Goal: Check status: Check status

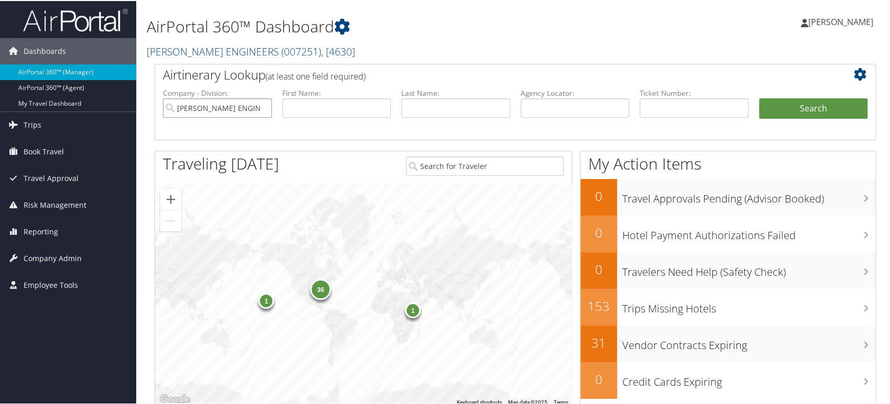
click at [262, 107] on input "CAROLLO ENGINEERS" at bounding box center [217, 106] width 109 height 19
click at [539, 105] on input "text" at bounding box center [575, 106] width 109 height 19
paste input "CPKPYL"
type input "CPKPYL"
click at [759, 97] on button "Search" at bounding box center [813, 107] width 109 height 21
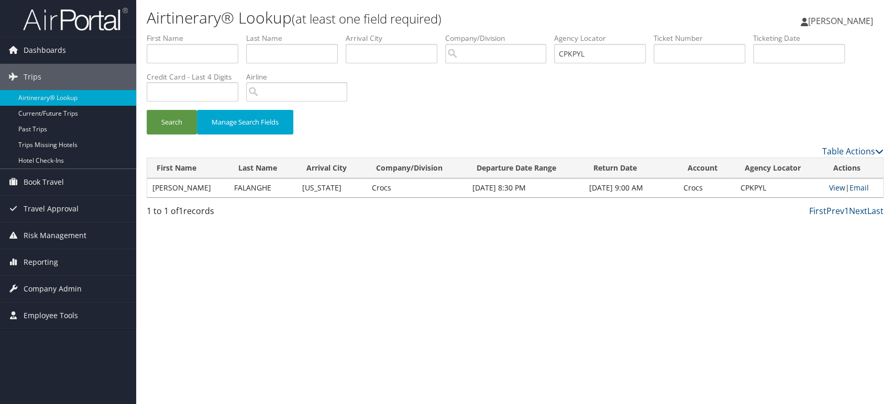
click at [832, 190] on link "View" at bounding box center [837, 188] width 16 height 10
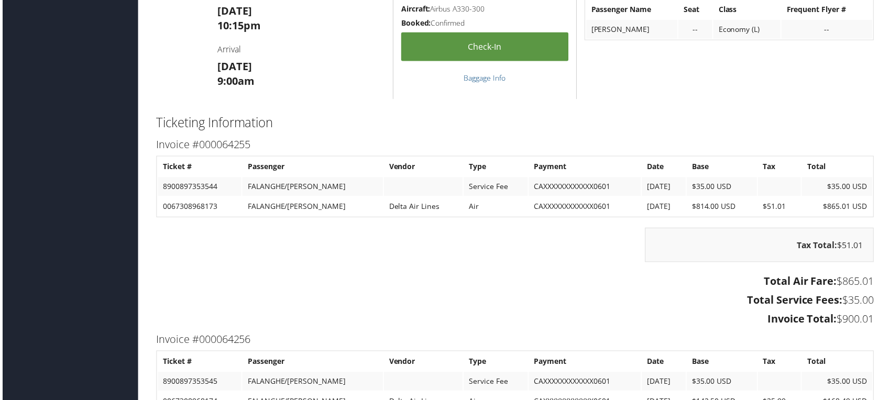
scroll to position [1410, 0]
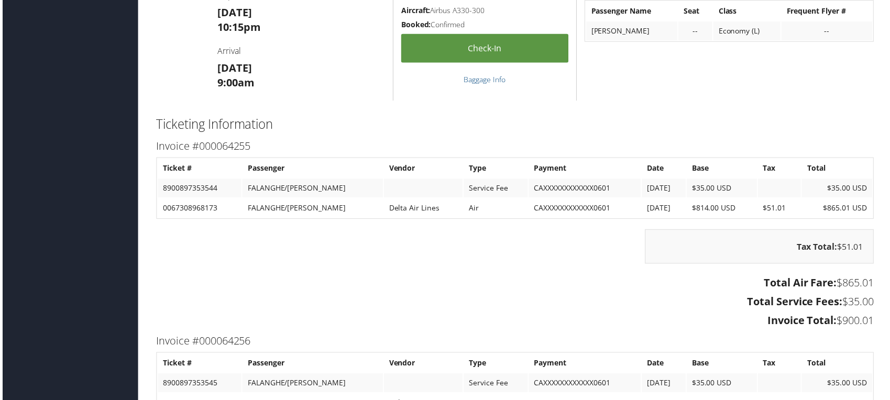
click at [172, 218] on td "0067308968173" at bounding box center [198, 209] width 84 height 19
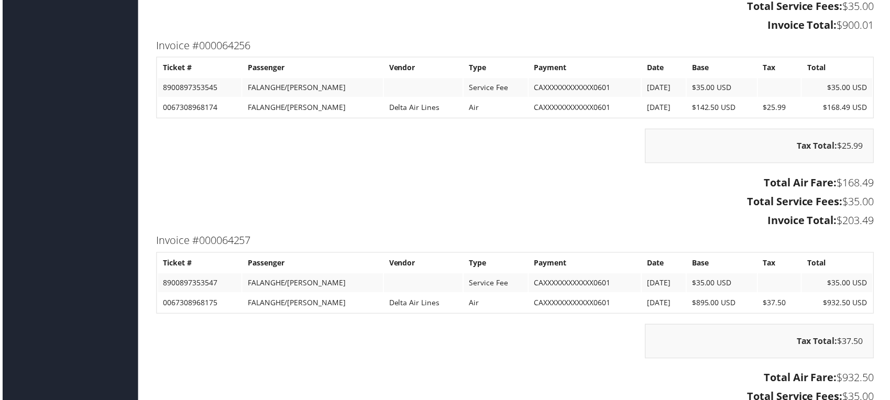
scroll to position [1501, 0]
